Goal: Task Accomplishment & Management: Use online tool/utility

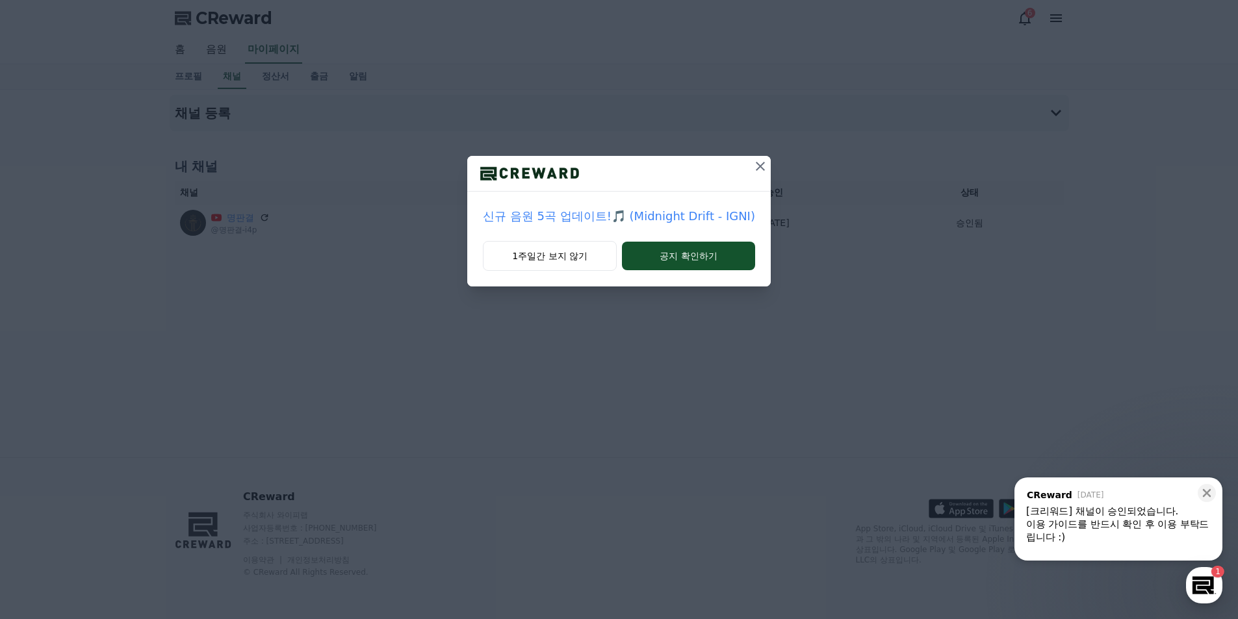
click at [753, 166] on icon at bounding box center [761, 167] width 16 height 16
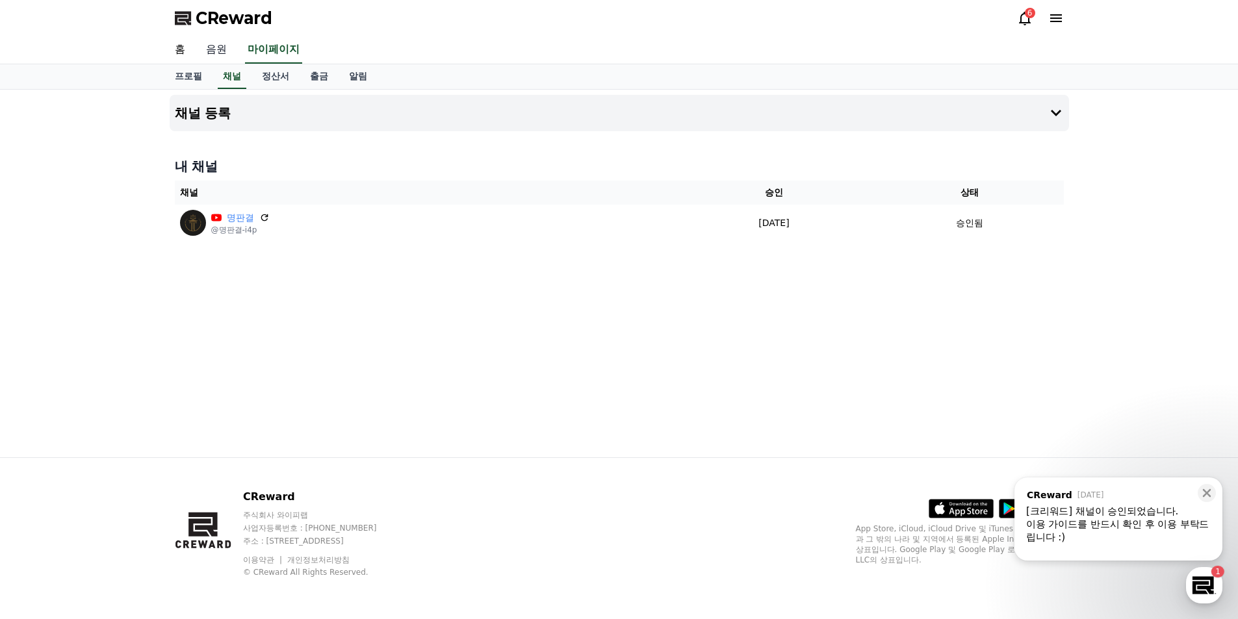
click at [213, 45] on link "음원" at bounding box center [217, 49] width 42 height 27
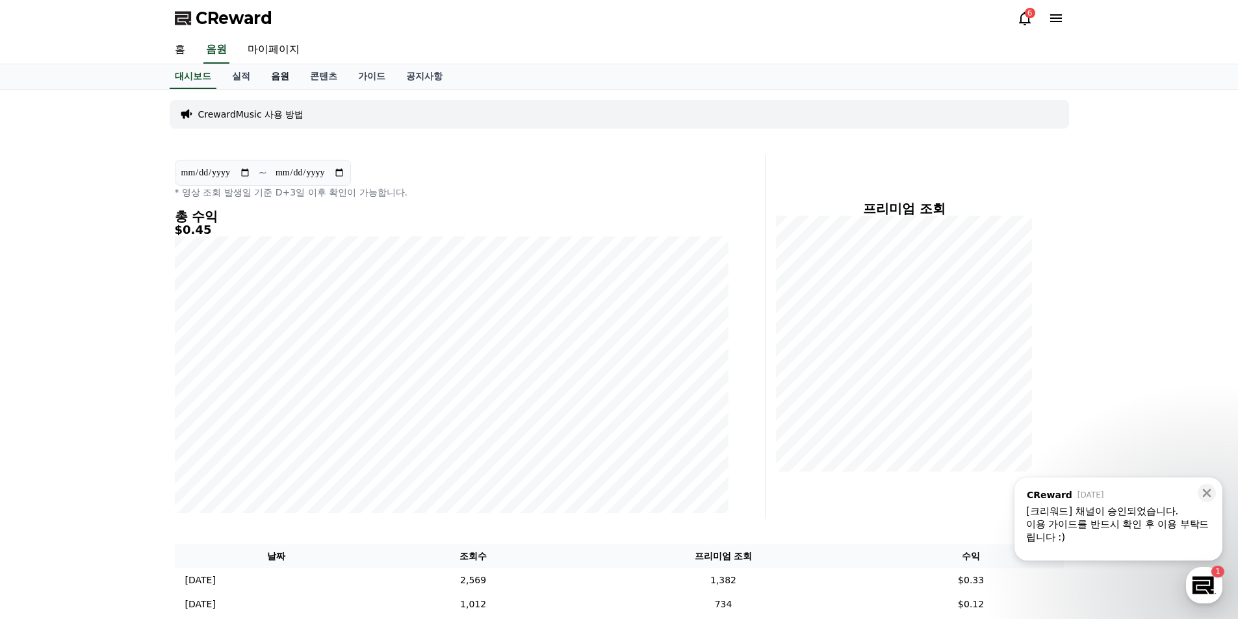
click at [280, 79] on link "음원" at bounding box center [280, 76] width 39 height 25
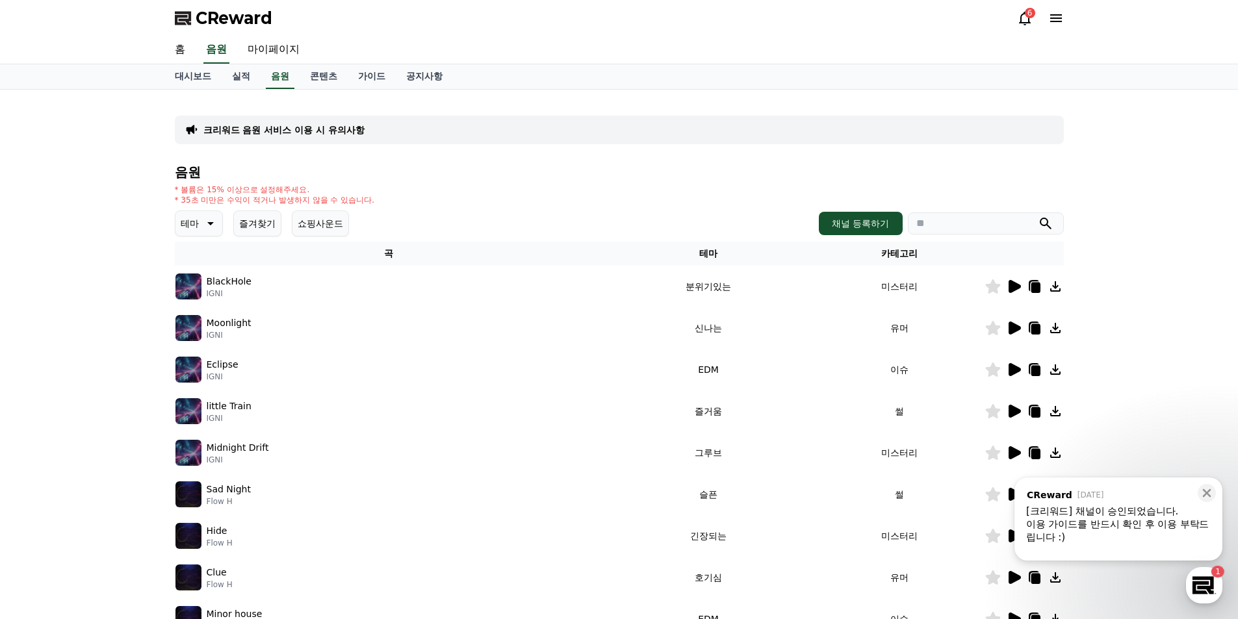
click at [1013, 284] on icon at bounding box center [1015, 286] width 12 height 13
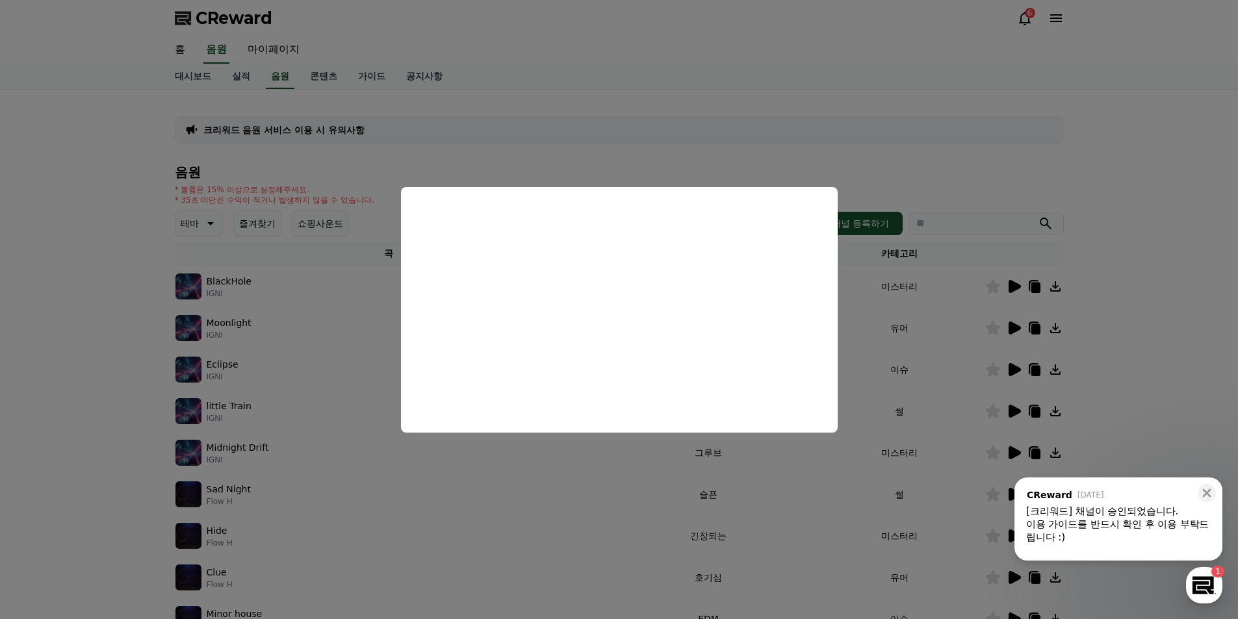
click at [1140, 239] on button "close modal" at bounding box center [619, 309] width 1238 height 619
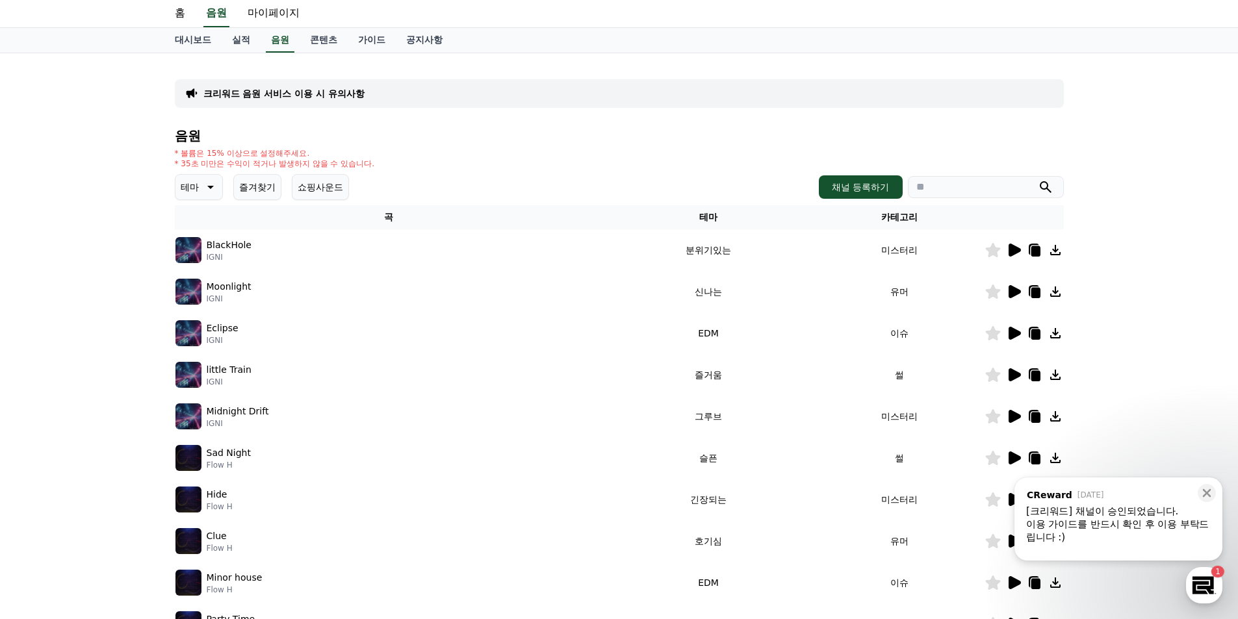
scroll to position [65, 0]
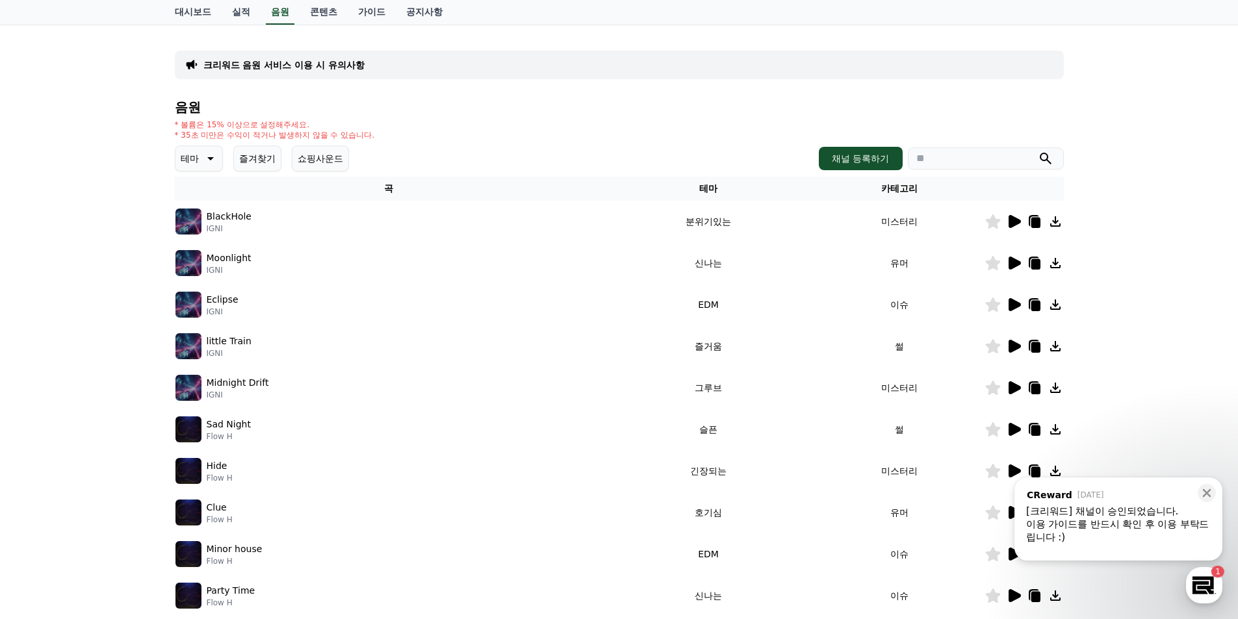
click at [1017, 430] on icon at bounding box center [1015, 429] width 12 height 13
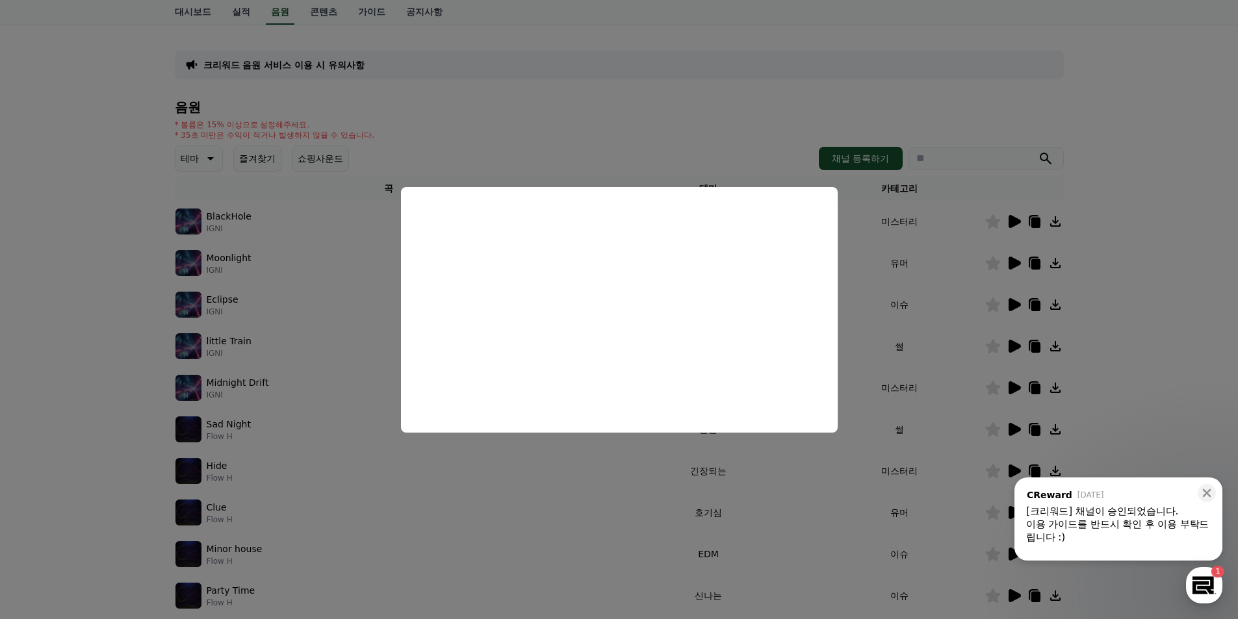
click at [1185, 324] on button "close modal" at bounding box center [619, 309] width 1238 height 619
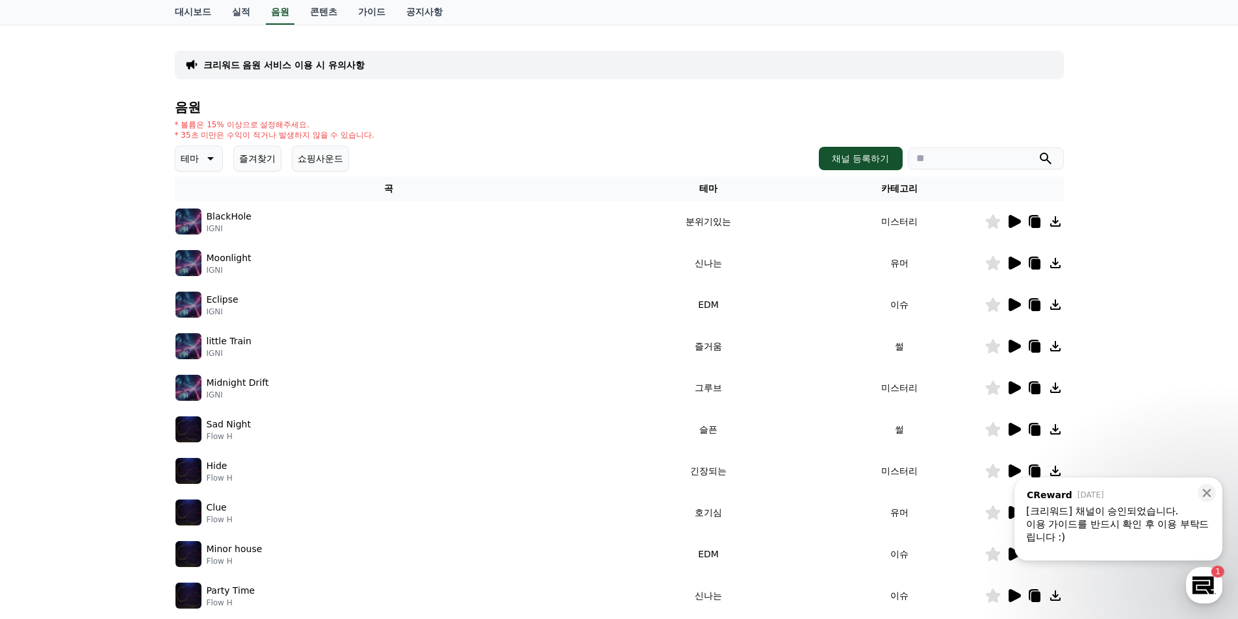
click at [1015, 467] on icon at bounding box center [1014, 471] width 16 height 16
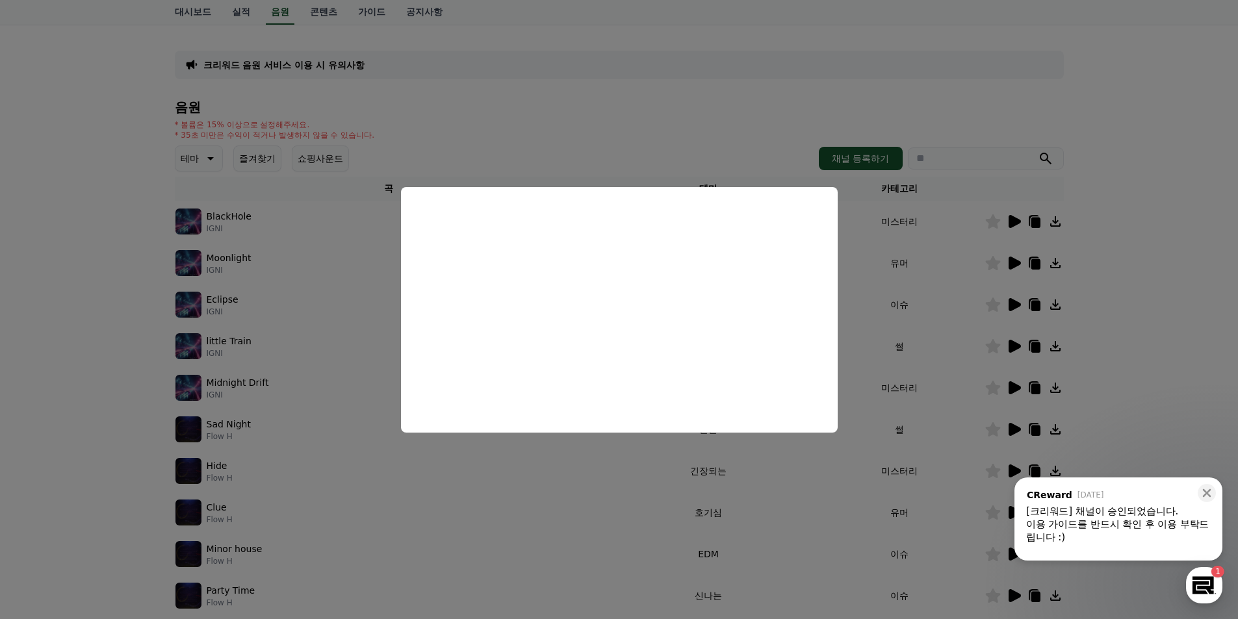
click at [1158, 216] on button "close modal" at bounding box center [619, 309] width 1238 height 619
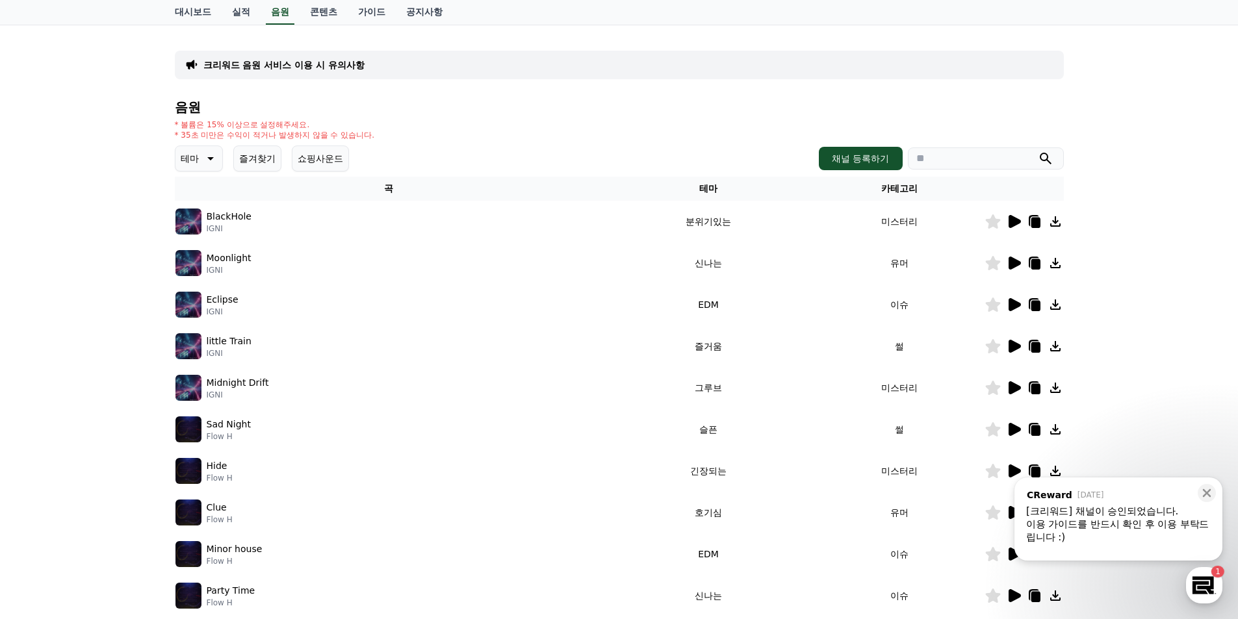
click at [1034, 471] on icon at bounding box center [1035, 472] width 9 height 10
